Goal: Task Accomplishment & Management: Manage account settings

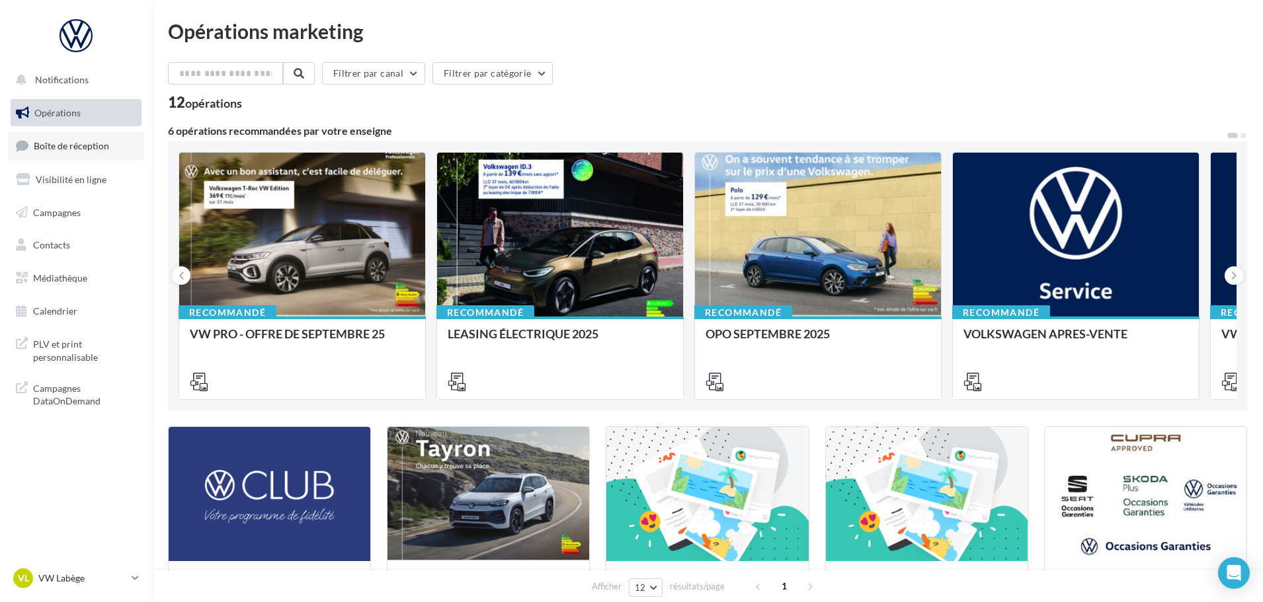
click at [69, 133] on link "Boîte de réception" at bounding box center [76, 146] width 136 height 28
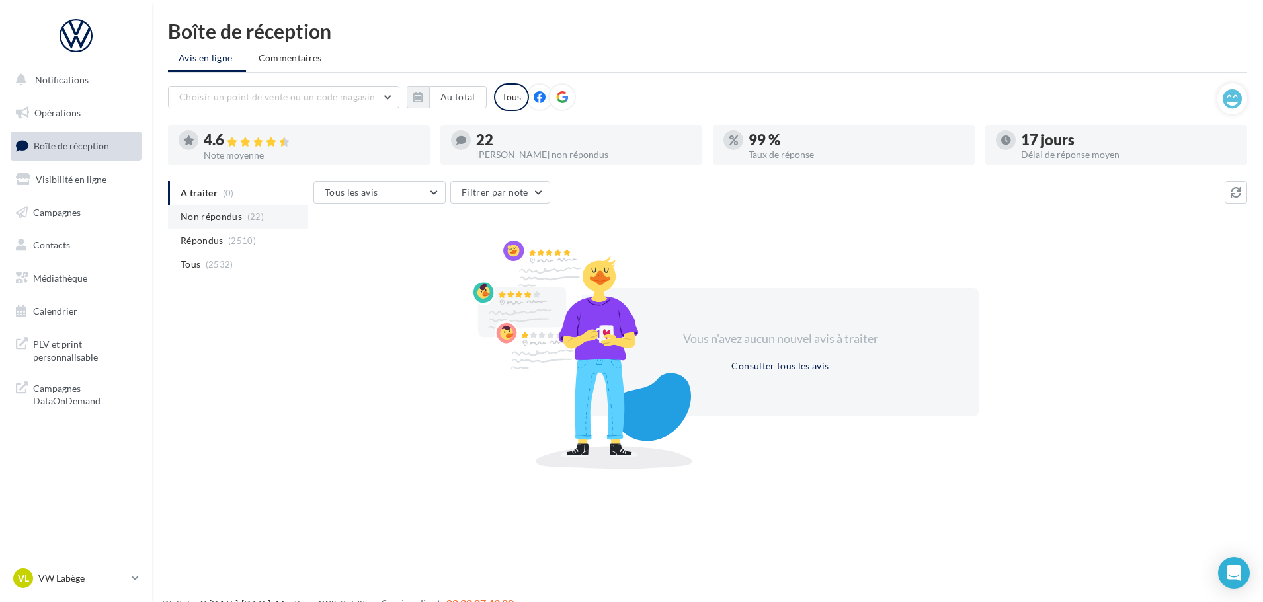
click at [226, 212] on span "Non répondus" at bounding box center [212, 216] width 62 height 13
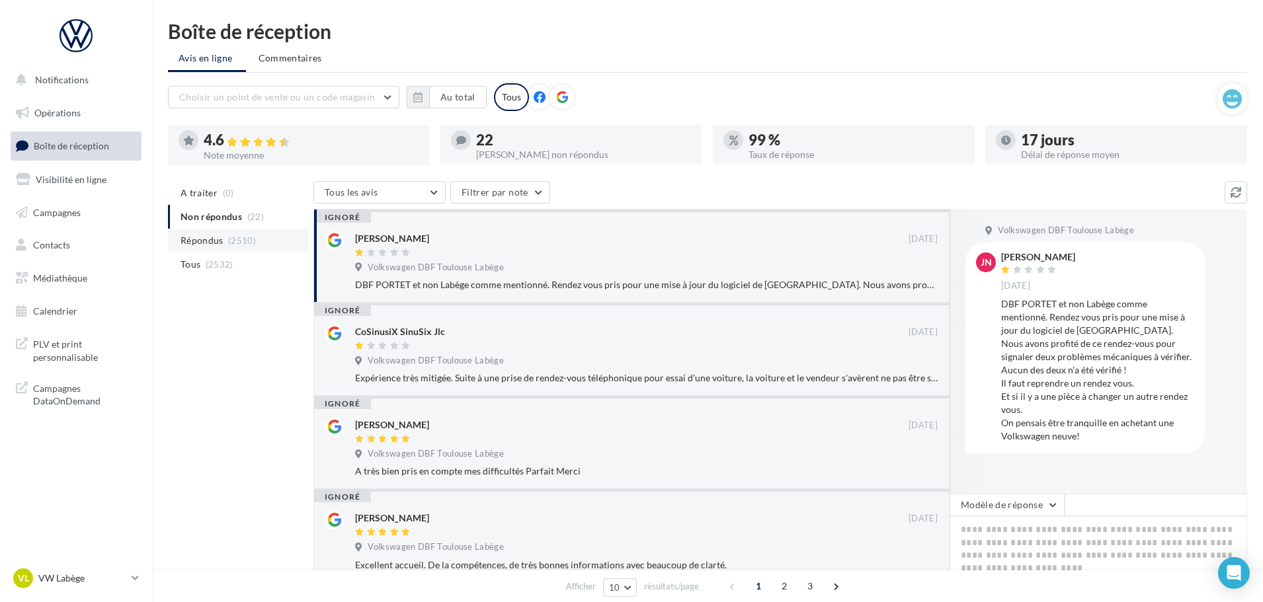
click at [226, 242] on li "Répondus (2510)" at bounding box center [238, 241] width 140 height 24
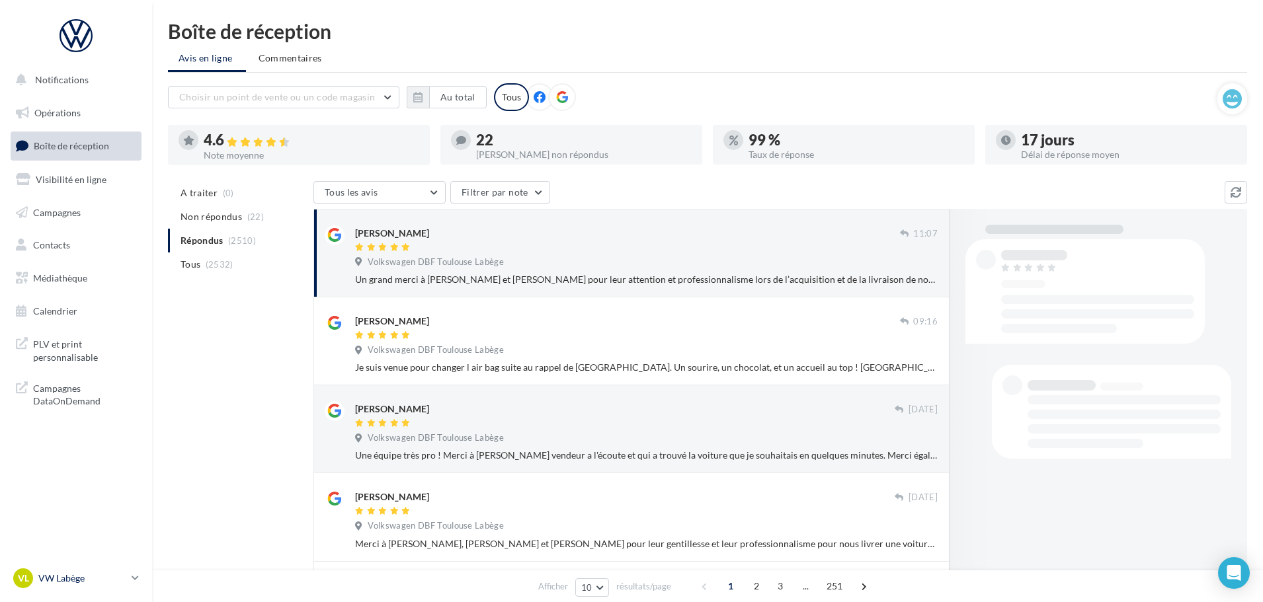
click at [69, 576] on p "VW Labège" at bounding box center [82, 578] width 88 height 13
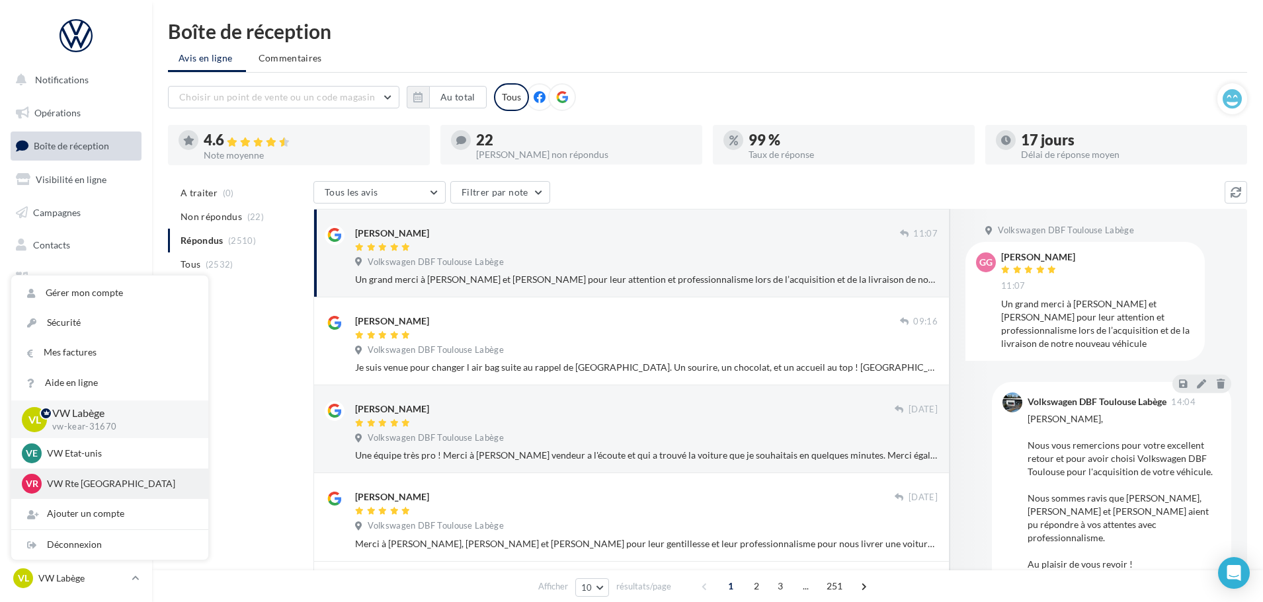
click at [71, 484] on p "VW Rte Espagne" at bounding box center [119, 483] width 145 height 13
click at [78, 444] on div "VE VW Etat-unis vw-kear-31201" at bounding box center [110, 454] width 176 height 20
